Goal: Information Seeking & Learning: Learn about a topic

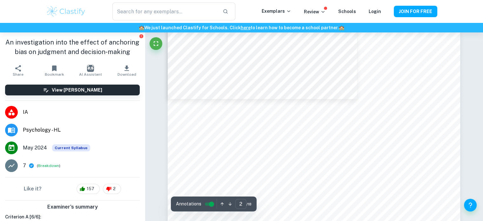
scroll to position [807, 0]
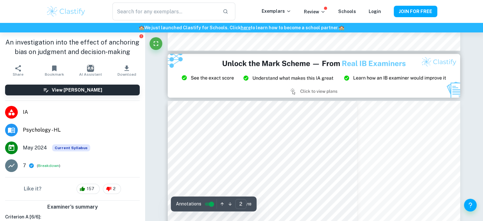
type input "3"
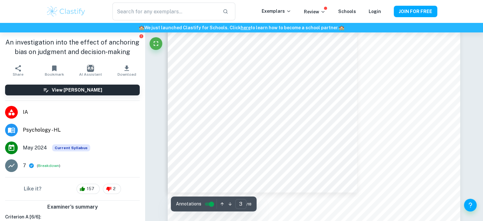
scroll to position [967, 0]
